Goal: Information Seeking & Learning: Learn about a topic

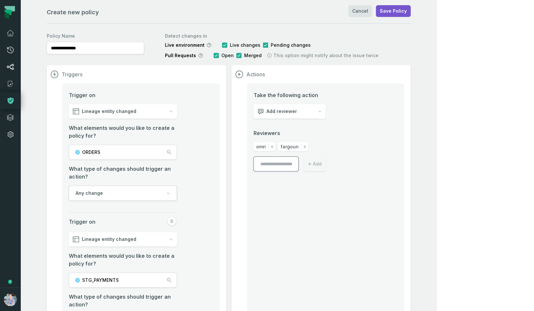
click at [10, 66] on icon at bounding box center [10, 67] width 7 height 6
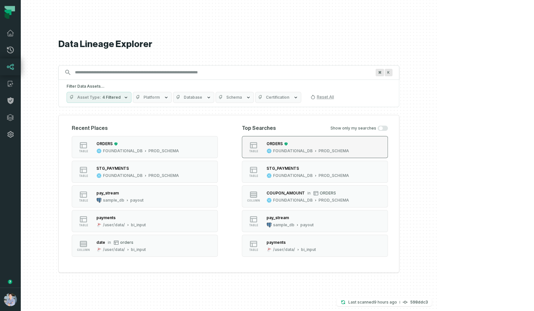
click at [339, 145] on div "ORDERS" at bounding box center [307, 143] width 82 height 6
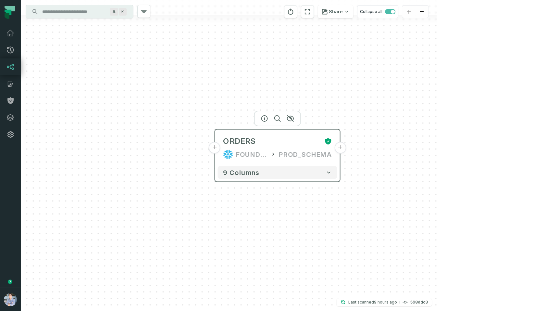
click at [337, 149] on button "+" at bounding box center [340, 148] width 12 height 12
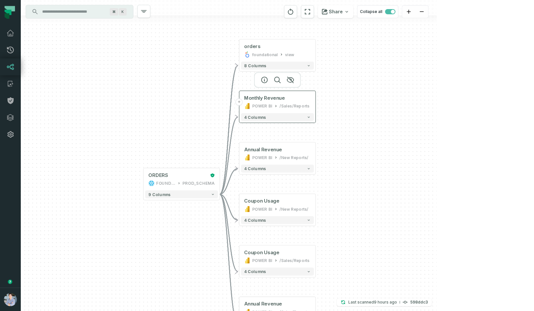
click at [238, 103] on button "+" at bounding box center [239, 101] width 7 height 7
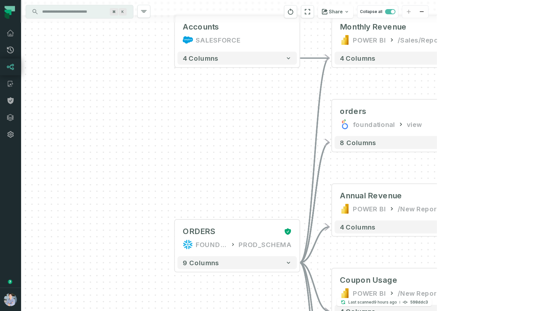
drag, startPoint x: 280, startPoint y: 233, endPoint x: 235, endPoint y: 95, distance: 144.8
click at [235, 95] on div "Accounts SALESFORCE + 4 columns + orders foundational view + 8 columns - Monthl…" at bounding box center [229, 155] width 416 height 311
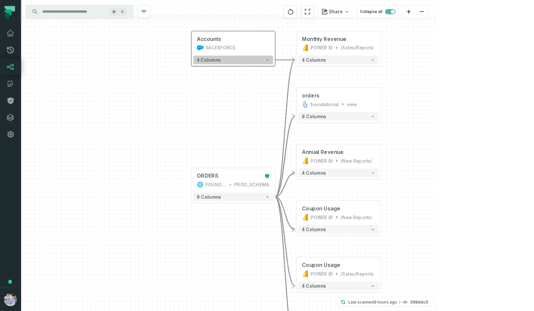
click at [243, 64] on button "4 columns" at bounding box center [233, 59] width 80 height 9
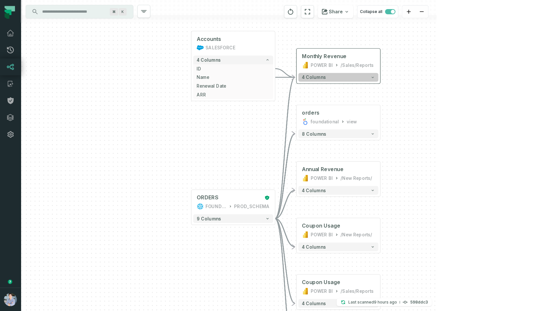
click at [328, 78] on button "4 columns" at bounding box center [338, 77] width 80 height 9
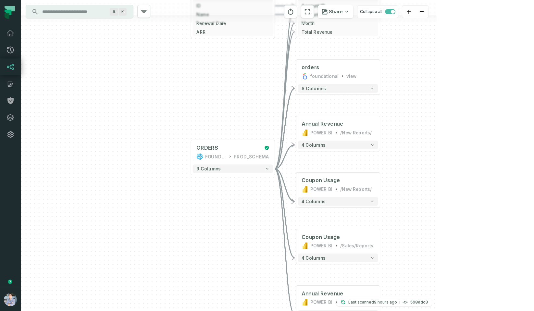
drag, startPoint x: 231, startPoint y: 201, endPoint x: 231, endPoint y: 123, distance: 78.2
click at [231, 123] on div "Accounts SALESFORCE + 4 columns ID + Name + Renewal Date + ARR + + orders found…" at bounding box center [229, 155] width 416 height 311
click at [191, 151] on button "+" at bounding box center [191, 152] width 8 height 8
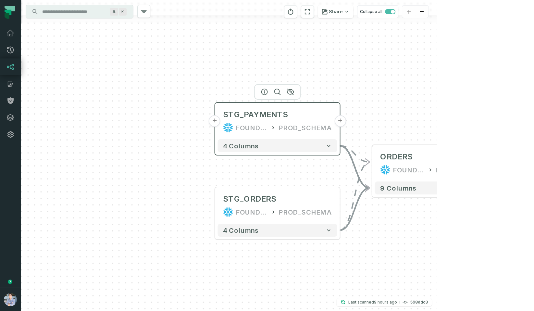
click at [217, 122] on button "+" at bounding box center [215, 121] width 12 height 12
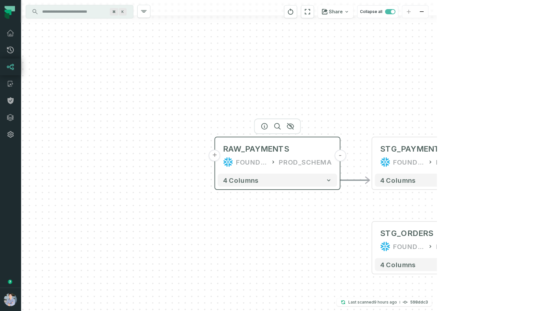
click at [214, 154] on button "+" at bounding box center [215, 156] width 12 height 12
click at [212, 157] on button "+" at bounding box center [215, 156] width 12 height 12
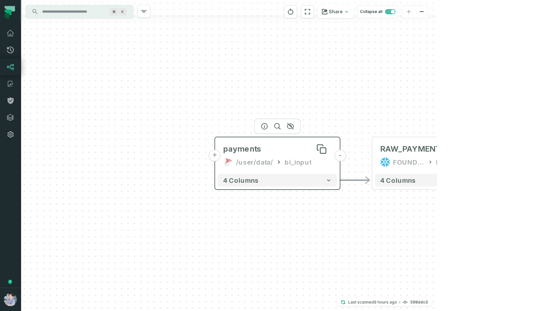
click at [266, 152] on div "payments" at bounding box center [277, 149] width 109 height 10
click at [265, 126] on icon "button" at bounding box center [265, 126] width 8 height 8
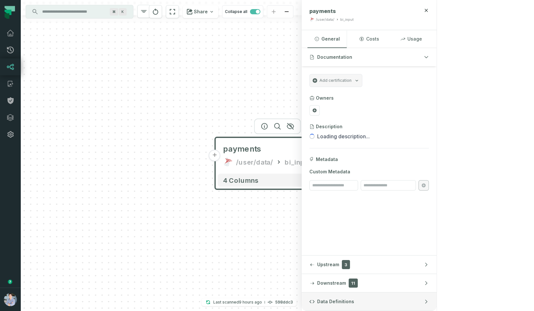
click at [436, 304] on button "Data Definitions" at bounding box center [368, 301] width 135 height 18
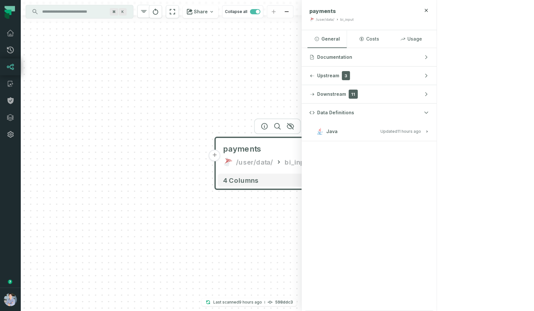
click at [425, 136] on h3 "Java Updated [DATE] 1:02:11 AM" at bounding box center [368, 131] width 135 height 19
click at [337, 134] on span "Java" at bounding box center [331, 131] width 11 height 6
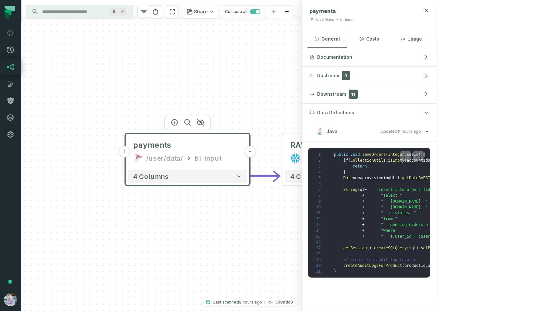
drag, startPoint x: 316, startPoint y: 90, endPoint x: 197, endPoint y: 75, distance: 119.7
click at [199, 76] on div "+ payments /user/data/ bi_input - 4 columns - RAW_PAYMENTS FOUNDATIONAL_DB PROD…" at bounding box center [161, 155] width 281 height 311
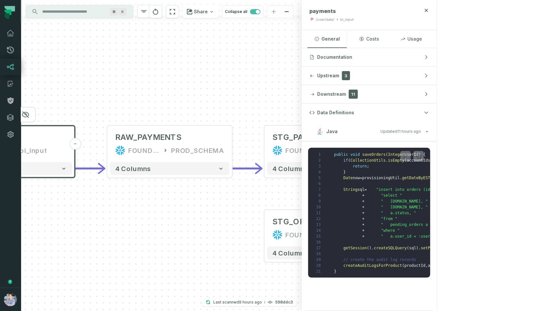
drag, startPoint x: 321, startPoint y: 87, endPoint x: 171, endPoint y: 88, distance: 150.2
click at [171, 88] on div "+ payments /user/data/ bi_input - 4 columns - RAW_PAYMENTS FOUNDATIONAL_DB PROD…" at bounding box center [161, 155] width 281 height 311
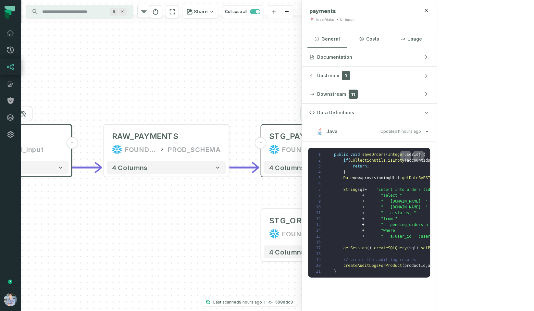
click at [309, 136] on div "STG_PAYMENTS" at bounding box center [301, 136] width 65 height 10
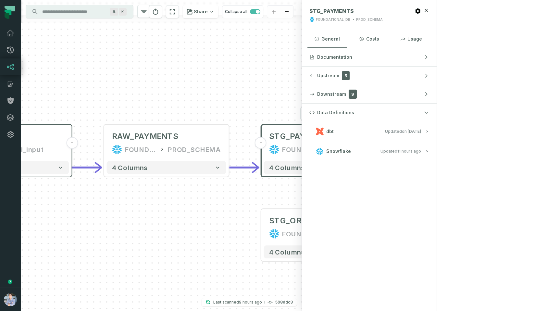
click at [429, 130] on button "dbt Updated 1/6/2025, 1:15:21 PM" at bounding box center [368, 131] width 119 height 9
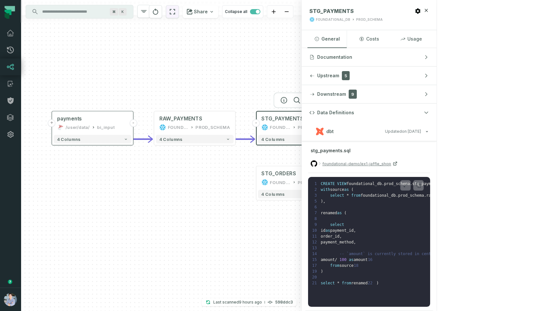
click at [179, 12] on button "reset" at bounding box center [172, 11] width 13 height 13
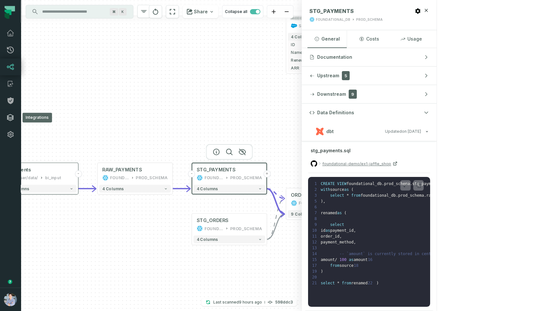
click at [6, 117] on link "Integrations" at bounding box center [10, 117] width 21 height 17
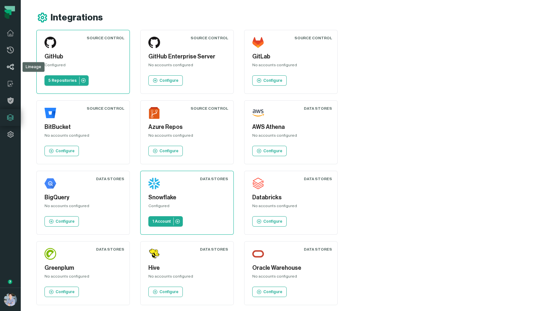
click at [13, 64] on icon at bounding box center [10, 67] width 8 height 8
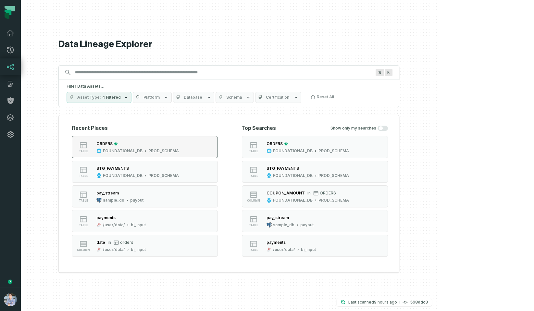
click at [167, 144] on div "ORDERS" at bounding box center [137, 143] width 82 height 6
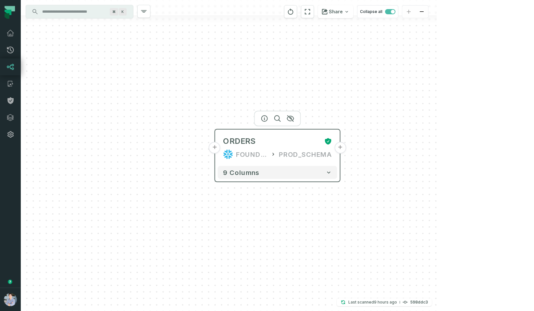
click at [341, 147] on button "+" at bounding box center [340, 148] width 12 height 12
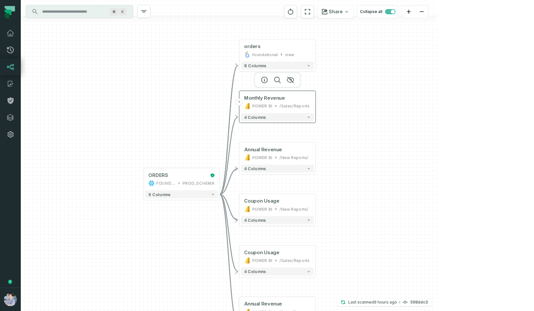
click at [240, 103] on button "+" at bounding box center [239, 101] width 7 height 7
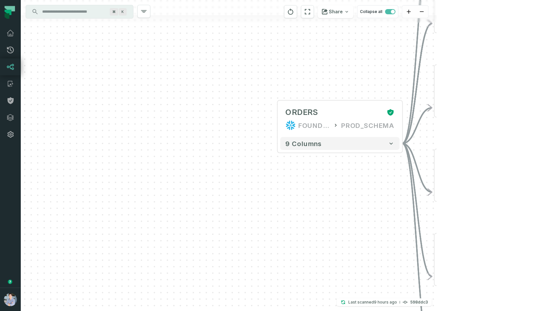
drag, startPoint x: 191, startPoint y: 254, endPoint x: 255, endPoint y: 8, distance: 254.7
click at [255, 8] on div "Accounts SALESFORCE + 4 columns + orders foundational view + 8 columns - Monthl…" at bounding box center [229, 155] width 416 height 311
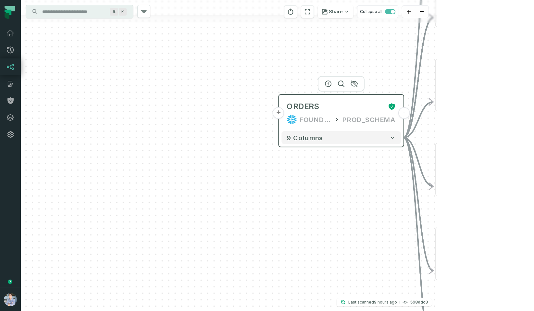
click at [279, 111] on button "+" at bounding box center [279, 113] width 12 height 12
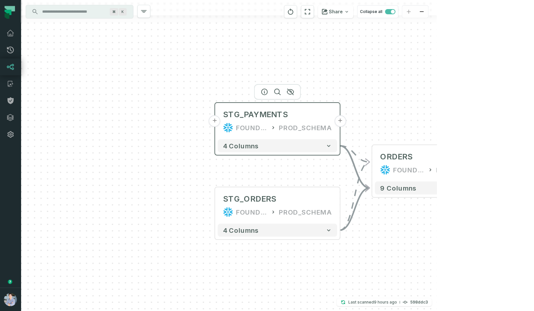
click at [215, 123] on button "+" at bounding box center [215, 121] width 12 height 12
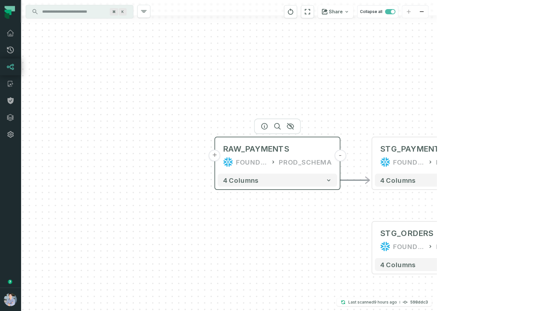
click at [215, 156] on button "+" at bounding box center [215, 156] width 12 height 12
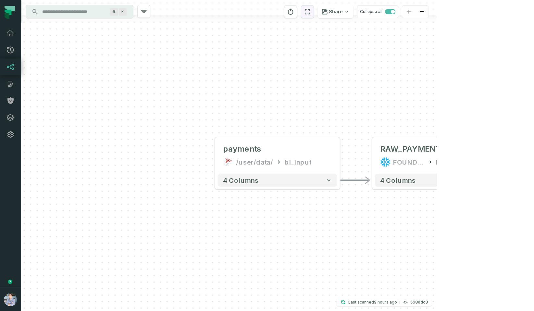
click at [310, 13] on icon "reset" at bounding box center [308, 12] width 6 height 6
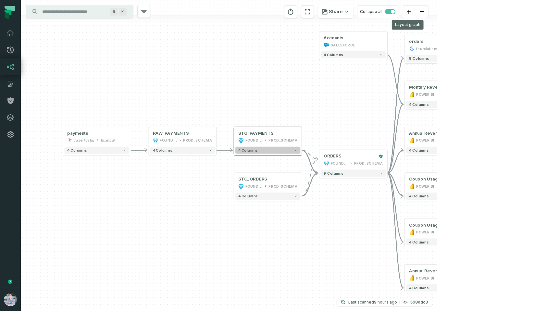
click at [249, 152] on button "4 columns" at bounding box center [267, 150] width 65 height 7
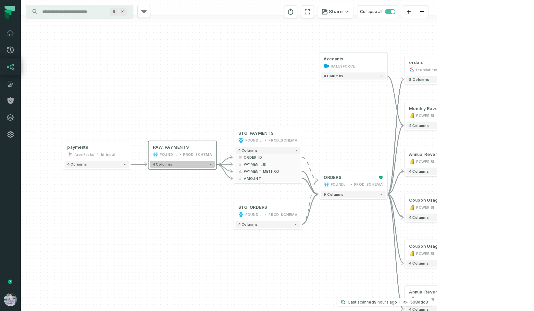
click at [182, 162] on button "4 columns" at bounding box center [182, 164] width 65 height 7
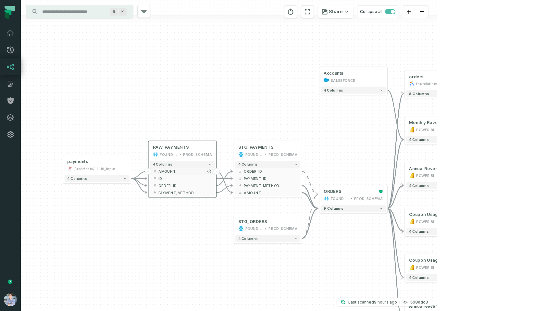
click at [175, 170] on span "AMOUNT" at bounding box center [185, 171] width 54 height 5
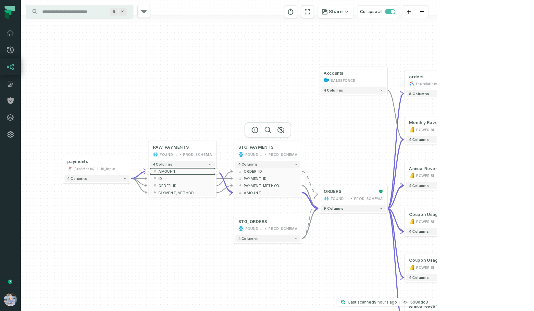
click at [255, 132] on div at bounding box center [267, 130] width 47 height 16
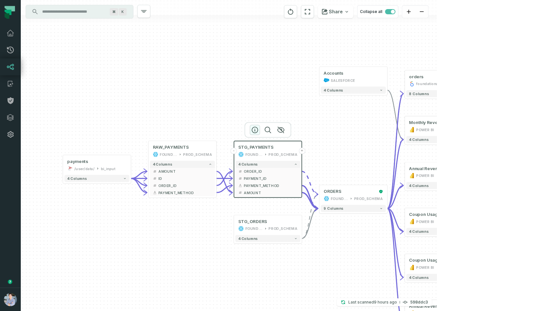
click at [255, 130] on icon "button" at bounding box center [255, 130] width 8 height 8
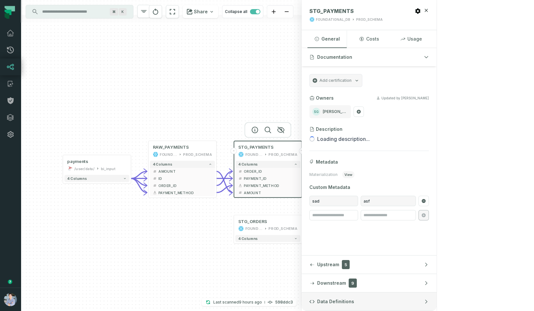
click at [436, 296] on button "Data Definitions" at bounding box center [368, 301] width 135 height 18
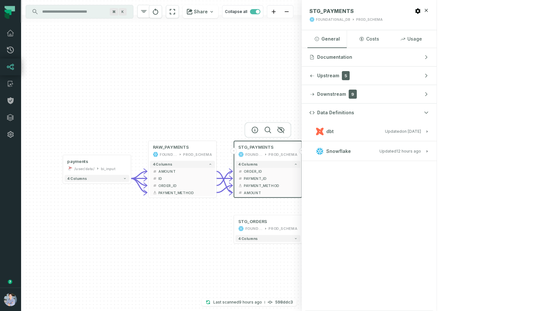
click at [436, 136] on h3 "dbt Updated 1/6/2025, 1:15:21 PM" at bounding box center [368, 131] width 135 height 19
click at [436, 124] on h3 "dbt Updated 1/6/2025, 1:15:21 PM" at bounding box center [368, 131] width 135 height 19
click at [421, 129] on relative-time "1/6/2025, 1:15:21 PM" at bounding box center [411, 131] width 19 height 5
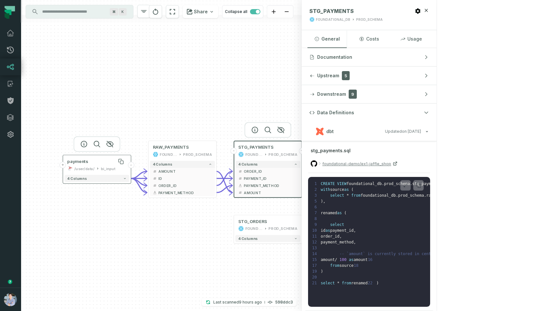
click at [93, 162] on div "payments" at bounding box center [96, 162] width 59 height 6
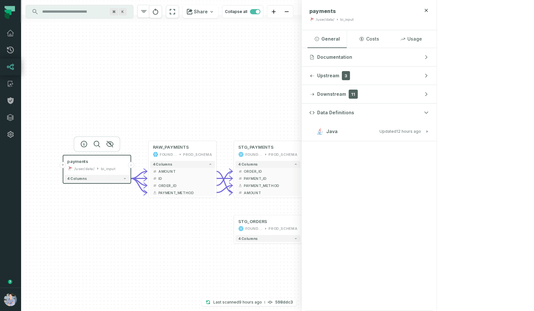
click at [429, 135] on button "Java Updated [DATE] 1:02:11 AM" at bounding box center [368, 131] width 119 height 9
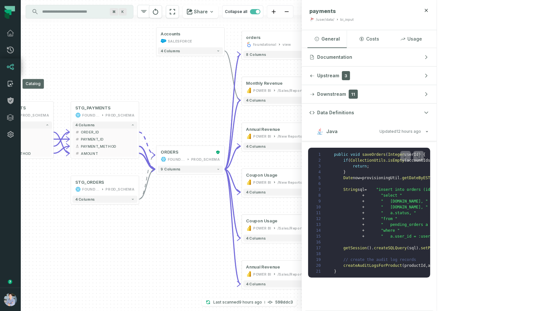
drag, startPoint x: 163, startPoint y: 121, endPoint x: 1, endPoint y: 81, distance: 166.3
click at [1, 81] on body "Pull Requests Dashboard Lineage Catalog Catalog Catalog Policies Integrations S…" at bounding box center [267, 155] width 534 height 311
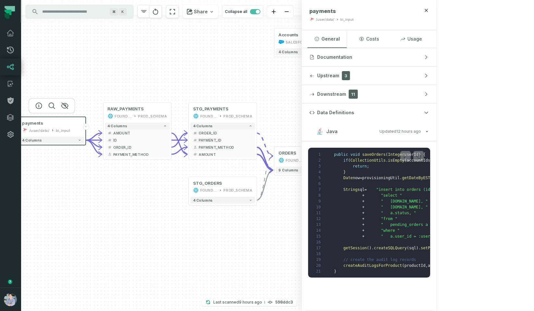
drag, startPoint x: 105, startPoint y: 224, endPoint x: 221, endPoint y: 224, distance: 116.1
click at [221, 224] on div "+ payments /user/data/ bi_input - 4 columns - RAW_PAYMENTS FOUNDATIONAL_DB PROD…" at bounding box center [161, 155] width 281 height 311
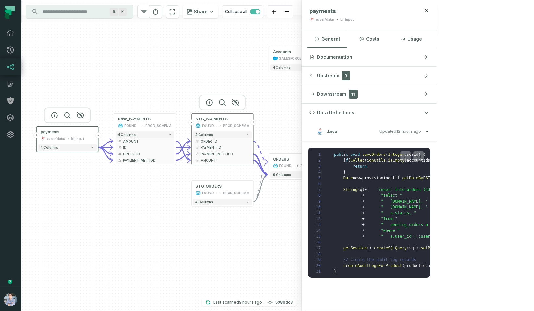
click at [213, 125] on div "FOUNDATIONAL_DB" at bounding box center [210, 125] width 16 height 5
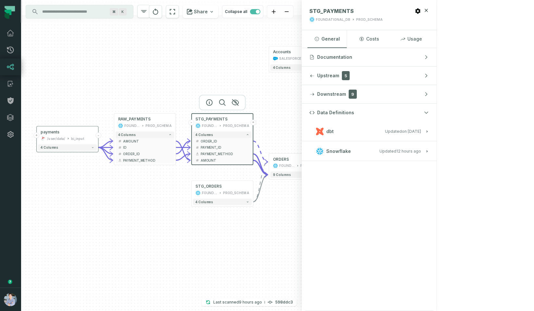
click at [429, 130] on button "dbt Updated 1/6/2025, 1:15:21 PM" at bounding box center [368, 131] width 119 height 9
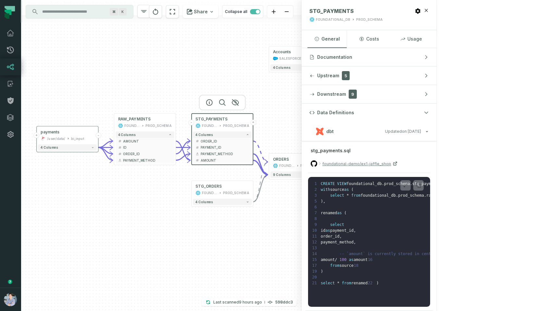
click at [373, 143] on div "POWER BI /New Reports/" at bounding box center [377, 144] width 54 height 5
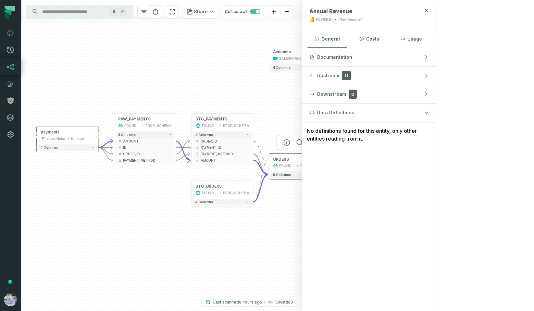
click at [302, 167] on div "PROD_SCHEMA" at bounding box center [313, 165] width 26 height 5
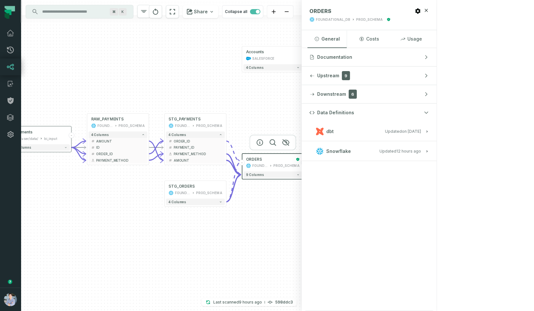
drag, startPoint x: 284, startPoint y: 109, endPoint x: 256, endPoint y: 109, distance: 28.2
click at [256, 109] on div "+ payments /user/data/ bi_input - 4 columns - RAW_PAYMENTS FOUNDATIONAL_DB PROD…" at bounding box center [161, 155] width 281 height 311
click at [7, 116] on icon at bounding box center [10, 117] width 6 height 6
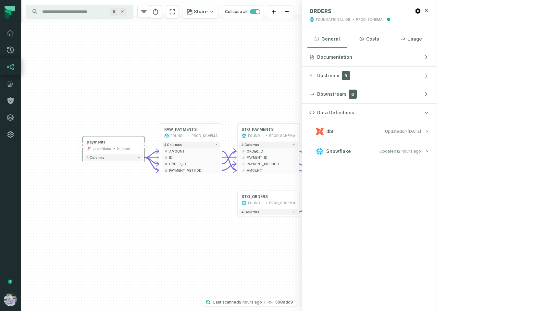
drag, startPoint x: 138, startPoint y: 105, endPoint x: 216, endPoint y: 120, distance: 78.8
click at [215, 118] on div "+ payments /user/data/ bi_input - 4 columns - RAW_PAYMENTS FOUNDATIONAL_DB PROD…" at bounding box center [161, 155] width 281 height 311
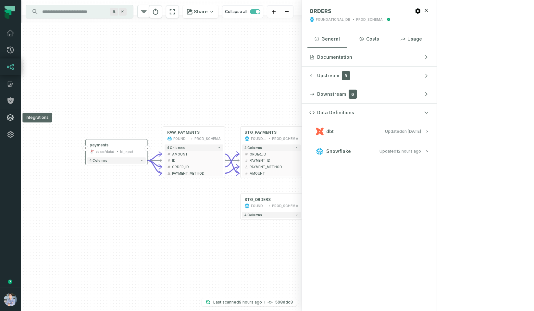
click at [9, 120] on icon at bounding box center [10, 117] width 6 height 6
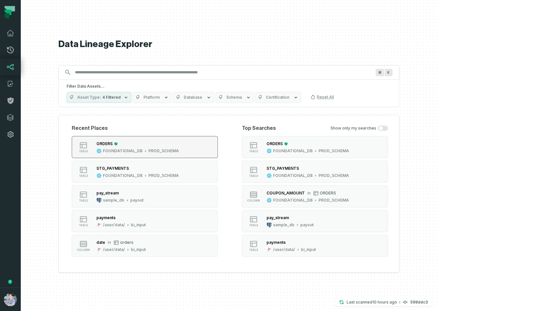
click at [179, 144] on div "ORDERS" at bounding box center [137, 143] width 82 height 6
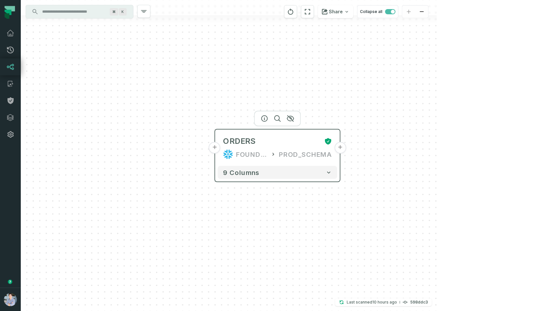
click at [341, 150] on button "+" at bounding box center [340, 148] width 12 height 12
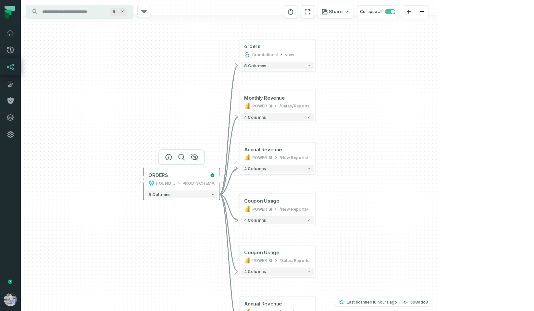
click at [146, 180] on button "+" at bounding box center [142, 179] width 7 height 7
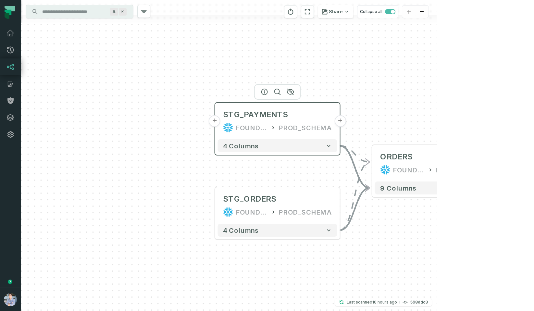
click at [213, 118] on button "+" at bounding box center [215, 121] width 12 height 12
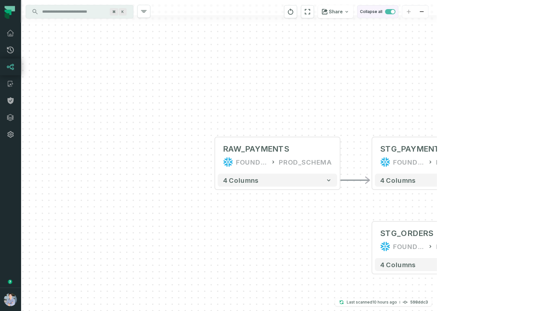
click at [398, 14] on button "Collapse all" at bounding box center [377, 11] width 41 height 13
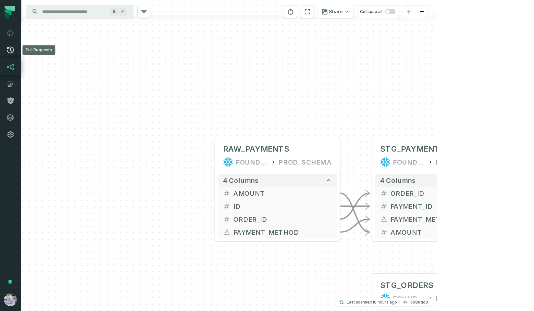
click at [9, 51] on icon at bounding box center [10, 50] width 8 height 8
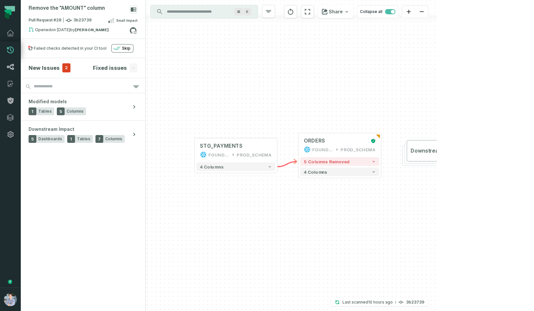
click at [9, 64] on icon at bounding box center [10, 67] width 8 height 8
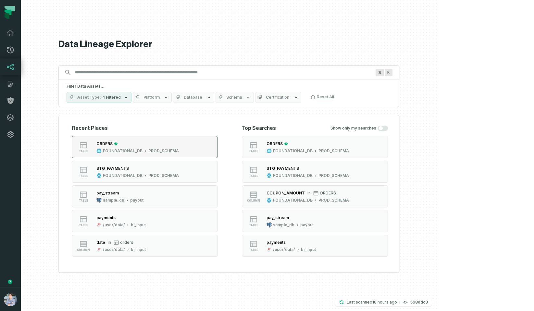
click at [175, 141] on div "ORDERS" at bounding box center [137, 143] width 82 height 6
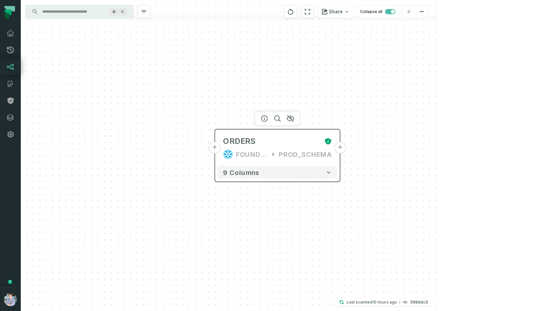
click at [215, 146] on button "+" at bounding box center [215, 148] width 12 height 12
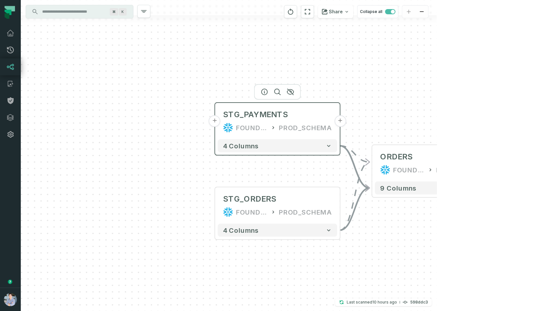
click at [216, 122] on button "+" at bounding box center [215, 121] width 12 height 12
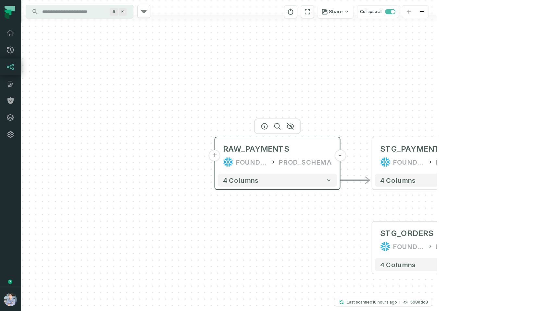
click at [214, 155] on button "+" at bounding box center [215, 156] width 12 height 12
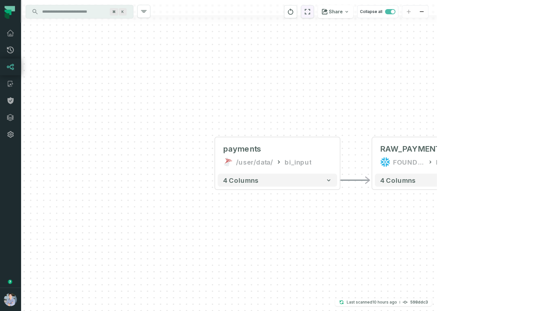
click at [314, 11] on button "reset" at bounding box center [307, 11] width 13 height 13
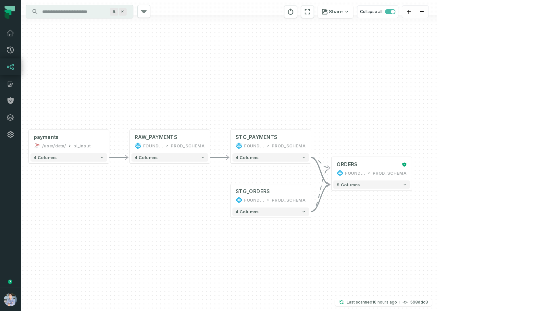
drag, startPoint x: 384, startPoint y: 108, endPoint x: 279, endPoint y: 153, distance: 113.9
click at [280, 153] on div "+ payments /user/data/ bi_input - 4 columns - RAW_PAYMENTS FOUNDATIONAL_DB PROD…" at bounding box center [229, 155] width 416 height 311
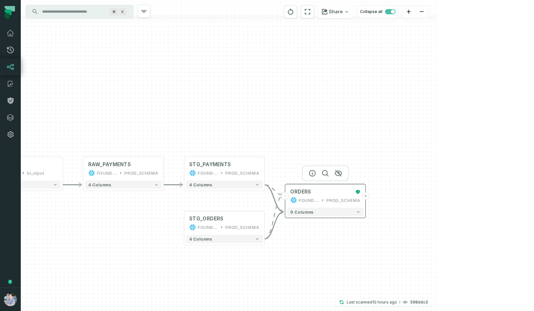
click at [367, 196] on button "+" at bounding box center [365, 195] width 7 height 7
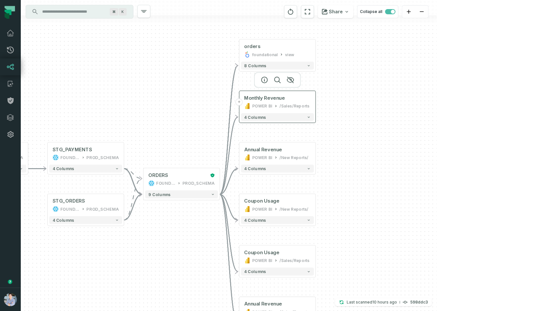
click at [240, 103] on button "+" at bounding box center [239, 101] width 7 height 7
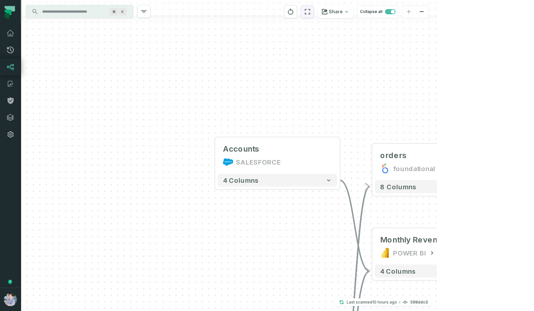
click at [310, 14] on icon "reset" at bounding box center [308, 12] width 6 height 6
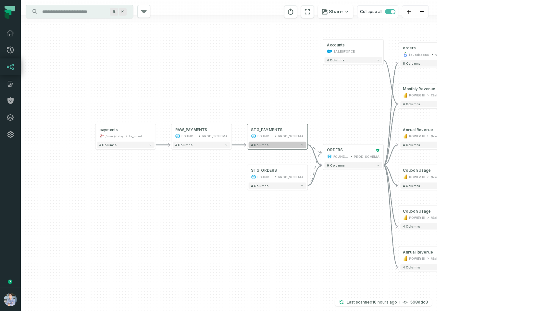
click at [288, 147] on button "4 columns" at bounding box center [277, 144] width 58 height 6
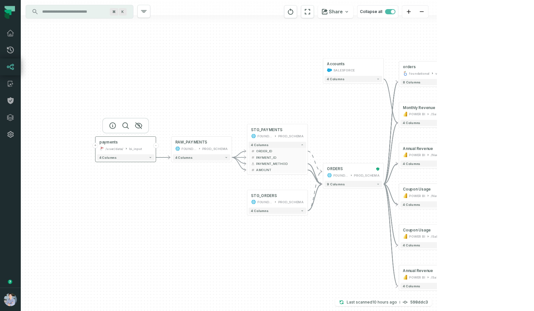
click at [121, 148] on div "/user/data/" at bounding box center [114, 148] width 18 height 5
click at [111, 129] on div at bounding box center [125, 126] width 47 height 16
click at [111, 127] on icon "button" at bounding box center [113, 126] width 8 height 8
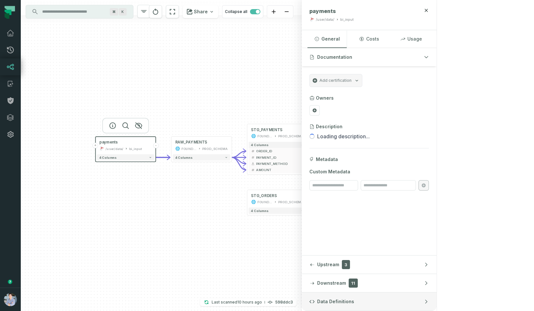
click at [354, 298] on span "Data Definitions" at bounding box center [335, 301] width 37 height 6
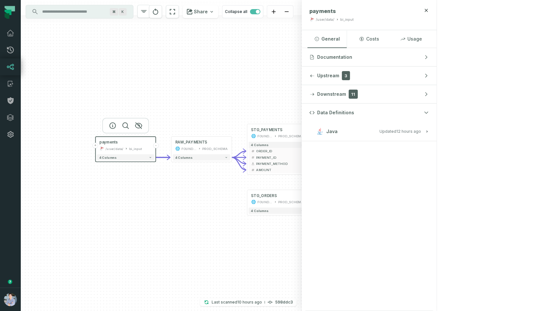
click at [337, 130] on span "Java" at bounding box center [331, 131] width 11 height 6
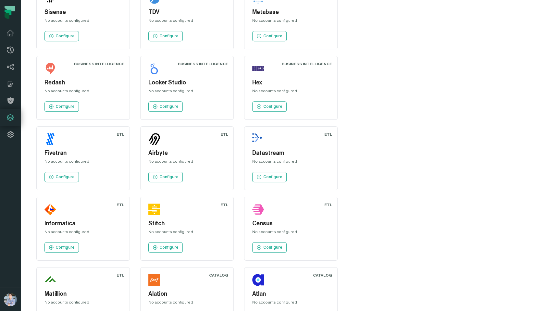
scroll to position [567, 0]
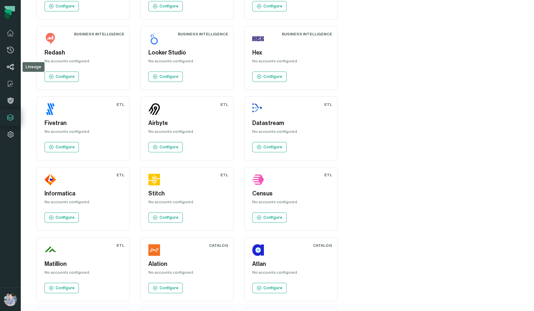
click at [14, 66] on link "Lineage" at bounding box center [10, 66] width 21 height 17
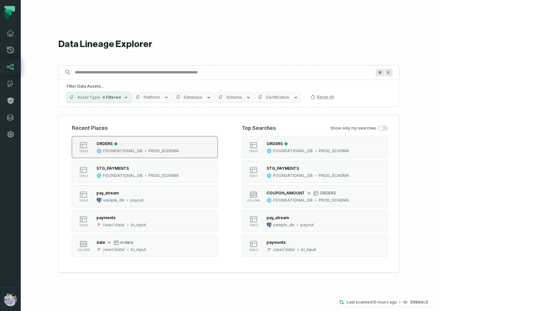
click at [218, 153] on button "table ORDERS FOUNDATIONAL_DB PROD_SCHEMA" at bounding box center [145, 147] width 146 height 22
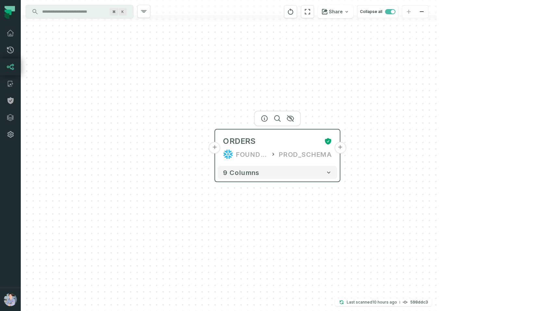
click at [338, 148] on button "+" at bounding box center [340, 148] width 12 height 12
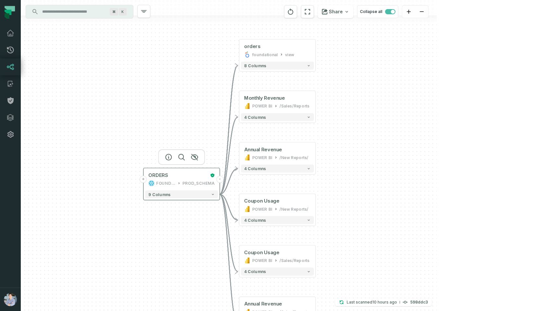
click at [143, 181] on button "+" at bounding box center [142, 179] width 7 height 7
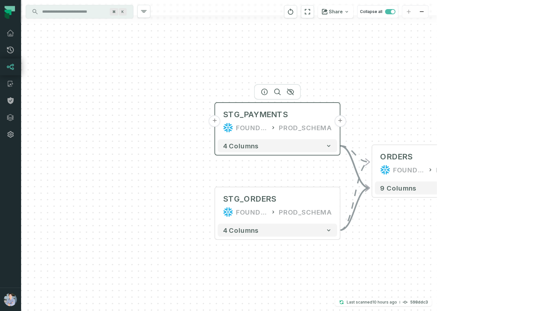
click at [216, 118] on button "+" at bounding box center [215, 121] width 12 height 12
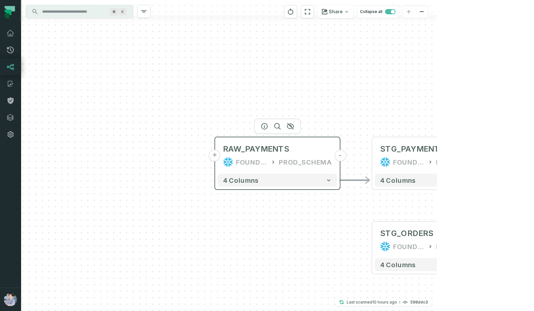
click at [213, 155] on button "+" at bounding box center [215, 156] width 12 height 12
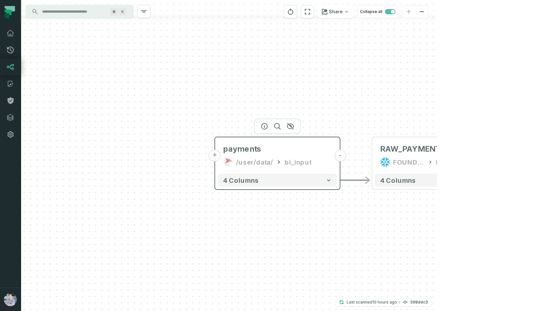
click at [276, 159] on icon at bounding box center [278, 162] width 6 height 6
click at [261, 124] on icon "button" at bounding box center [265, 126] width 8 height 8
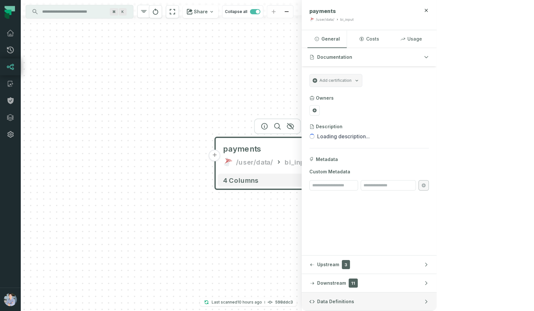
click at [436, 296] on button "Data Definitions" at bounding box center [368, 301] width 135 height 18
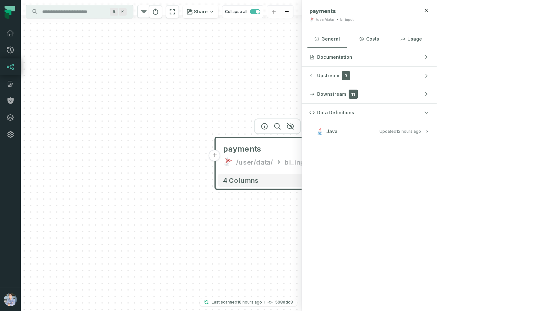
click at [436, 137] on h3 "Java Updated [DATE] 1:02:11 AM" at bounding box center [368, 131] width 135 height 19
click at [202, 165] on div "+ payments /user/data/ bi_input - 4 columns - RAW_PAYMENTS FOUNDATIONAL_DB PROD…" at bounding box center [161, 155] width 281 height 311
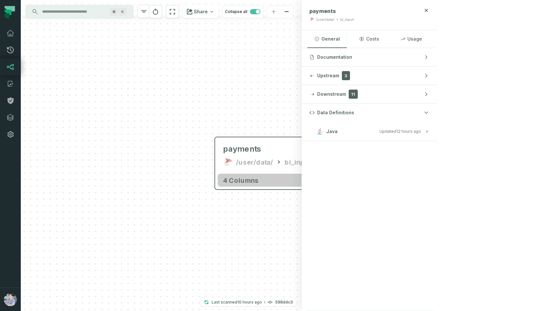
click at [236, 182] on span "4 columns" at bounding box center [241, 180] width 36 height 8
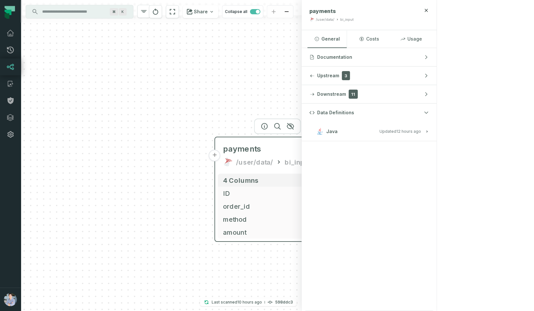
click at [217, 156] on button "+" at bounding box center [215, 156] width 12 height 12
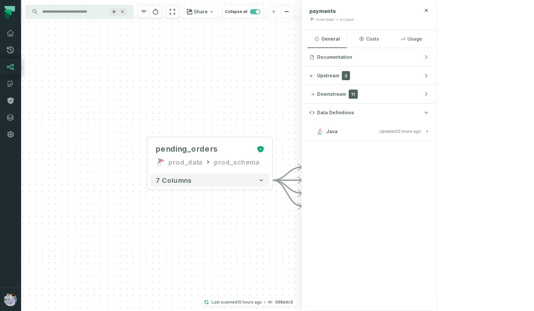
drag, startPoint x: 253, startPoint y: 223, endPoint x: 156, endPoint y: 192, distance: 102.5
click at [156, 192] on div "+ pending_orders prod_data prod_schema + 7 columns - payments /user/data/ bi_in…" at bounding box center [161, 155] width 281 height 311
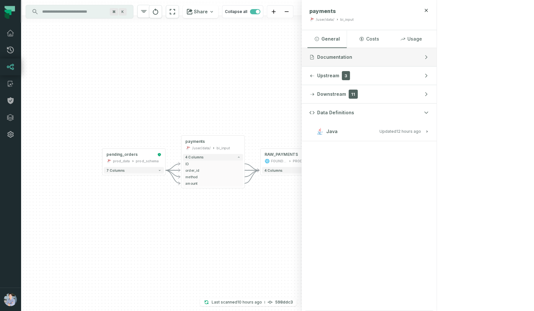
click at [352, 55] on span "Documentation" at bounding box center [334, 57] width 35 height 6
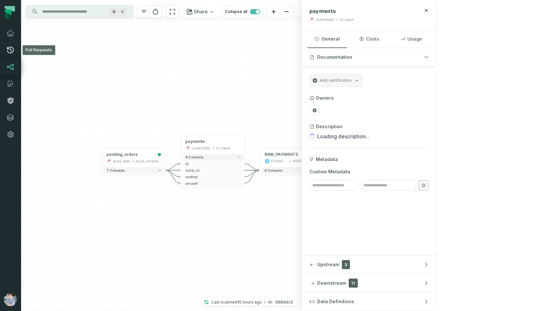
click at [3, 54] on link "Pull Requests" at bounding box center [10, 50] width 21 height 17
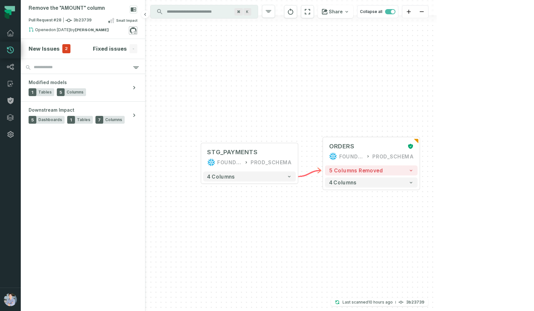
click at [135, 32] on icon at bounding box center [133, 30] width 8 height 8
